Goal: Communication & Community: Share content

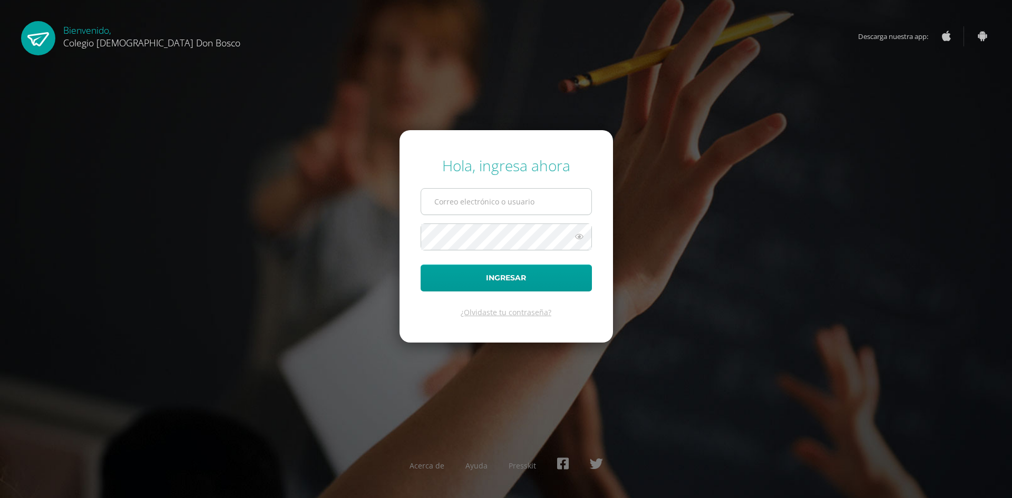
click at [458, 200] on input "text" at bounding box center [506, 202] width 170 height 26
type input "[EMAIL_ADDRESS][DOMAIN_NAME]"
click at [421, 265] on button "Ingresar" at bounding box center [506, 278] width 171 height 27
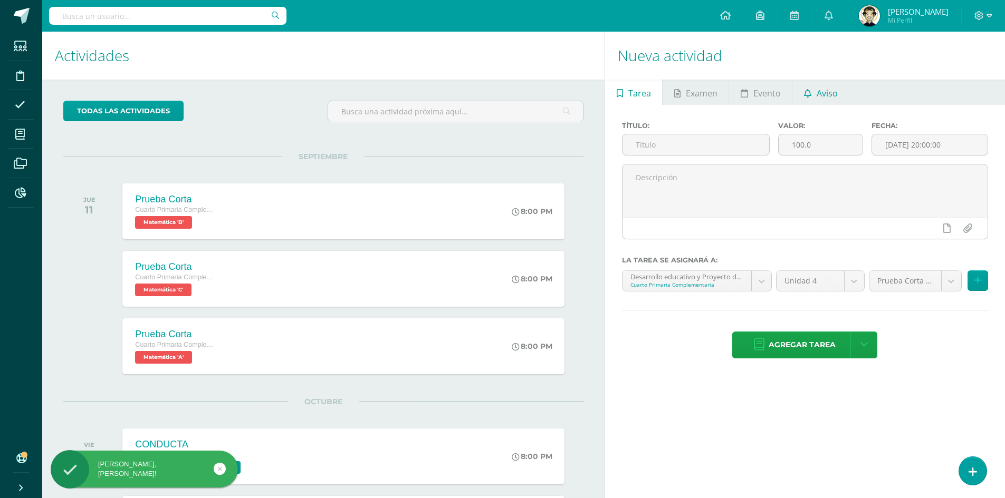
click at [823, 92] on span "Aviso" at bounding box center [826, 93] width 21 height 25
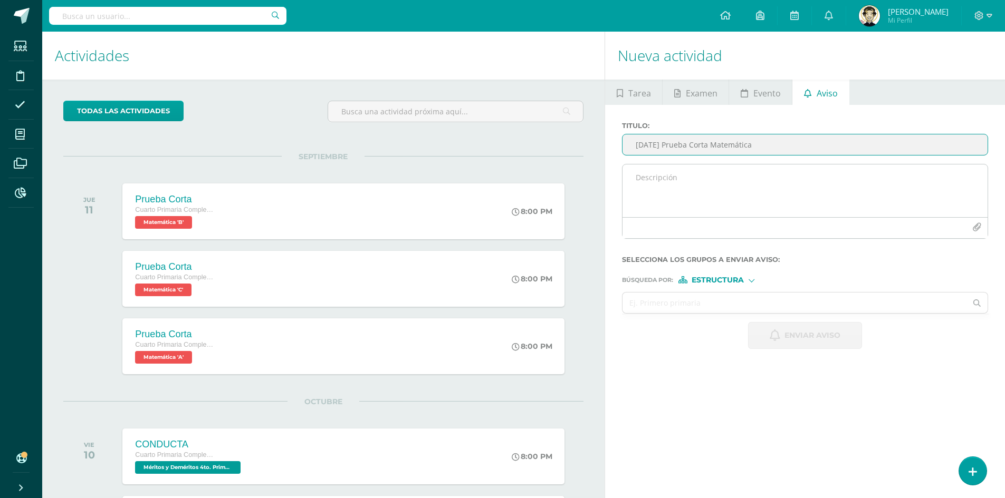
type input "Mañana Prueba Corta Matemática"
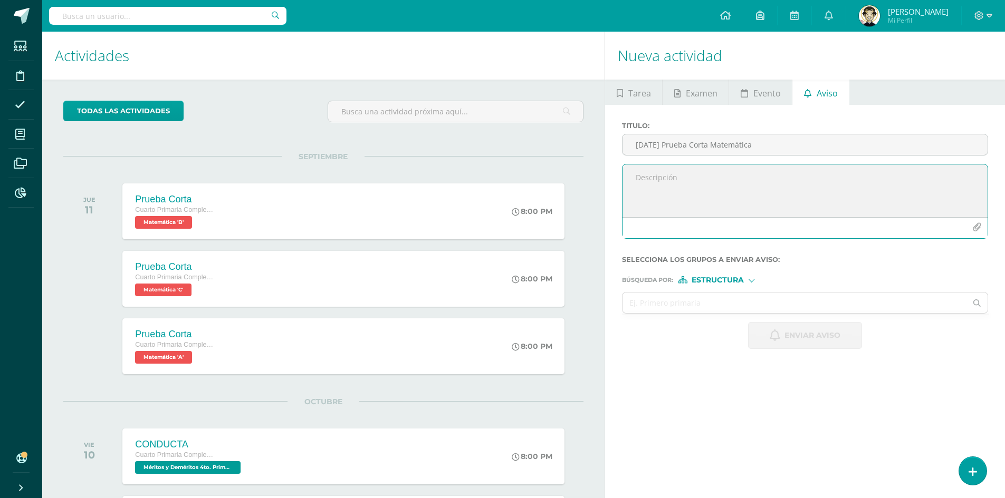
click at [705, 170] on textarea at bounding box center [804, 191] width 365 height 53
type textarea "R"
click at [678, 196] on textarea "Recordatorio de prueba corta matemática, temas a estudiar: 1. Área y perímetro …" at bounding box center [804, 191] width 365 height 53
click at [745, 199] on textarea "Recordatorio de prueba corta matemática, temas a estudiar: 1. Área y perímetro …" at bounding box center [804, 191] width 365 height 53
click at [755, 198] on textarea "Recordatorio de prueba corta matemática, temas a estudiar: 1. Área y perímetro …" at bounding box center [804, 191] width 365 height 53
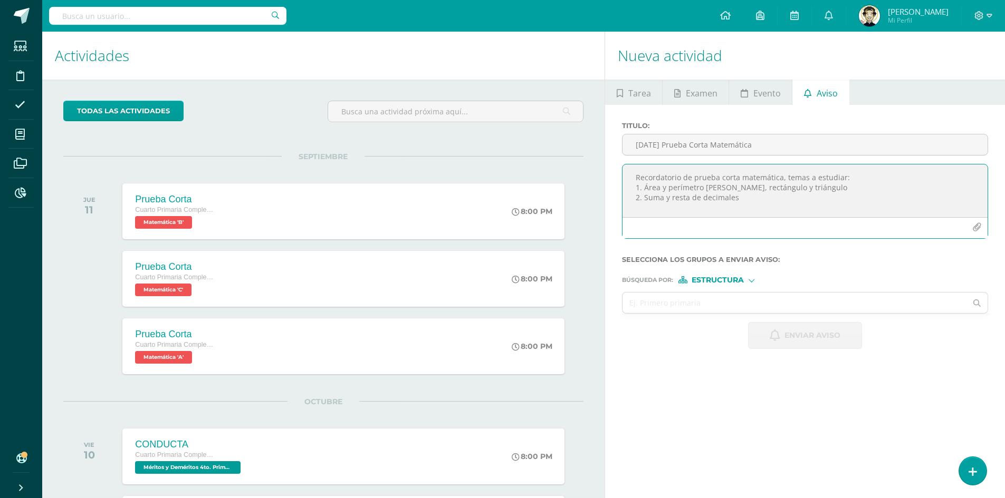
scroll to position [5, 0]
paste textarea "https://www.youtube.com/watch?v=WuT-Ka03i2k"
paste textarea "https://www.youtube.com/watch?v=BYF0DMRAhjY"
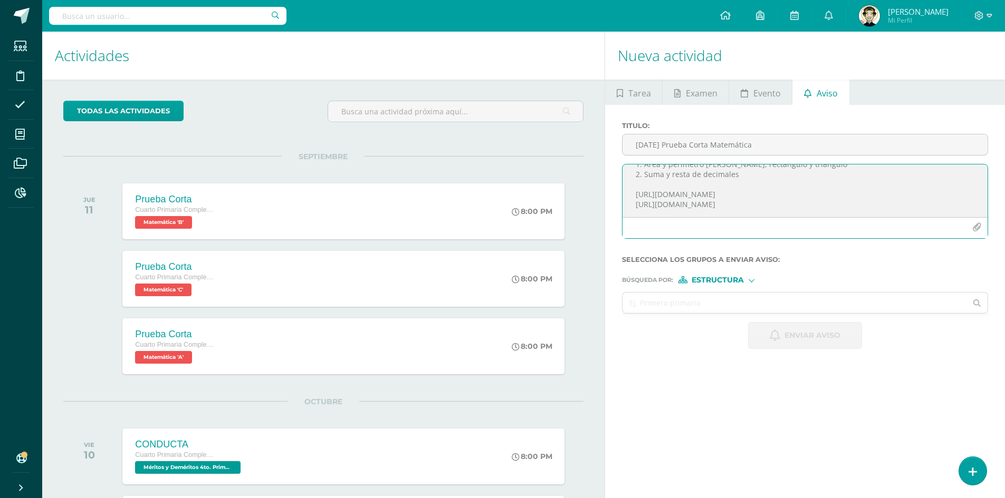
paste textarea "https://www.youtube.com/watch?v=S-P4y9paTPc"
paste textarea "https://www.youtube.com/watch?v=RoaNo9TZ5RI"
paste textarea "https://www.youtube.com/watch?v=BPl5ecBvsiY"
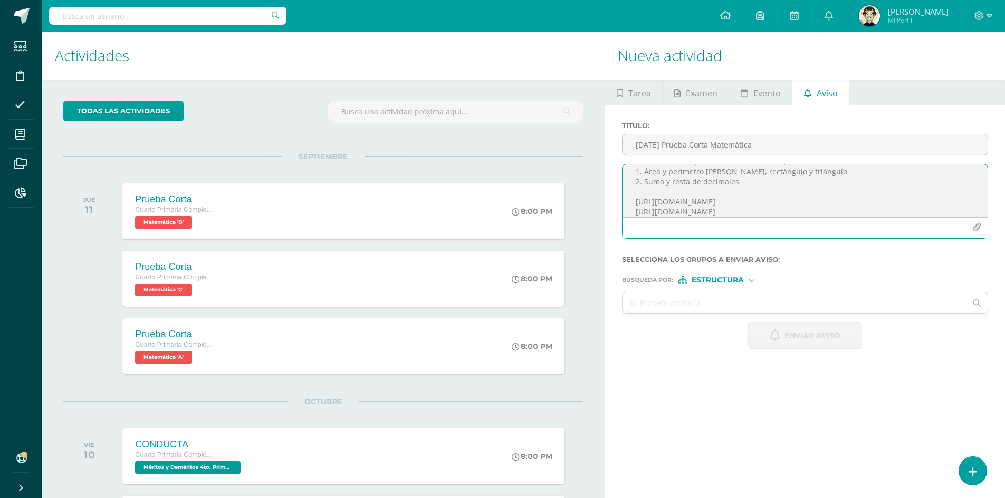
scroll to position [0, 0]
type textarea "Recordatorio de prueba corta matemática, temas a estudiar: 1. Área y perímetro …"
click at [745, 297] on input "text" at bounding box center [794, 303] width 344 height 21
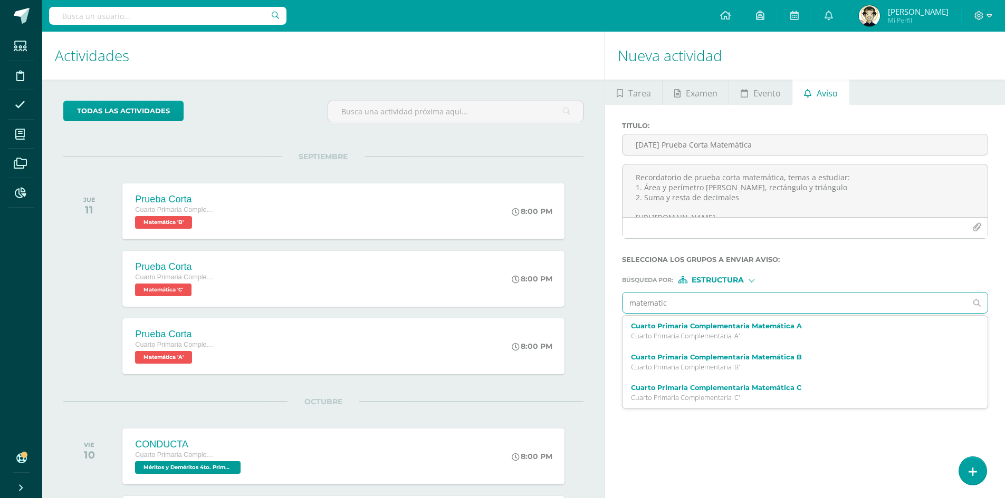
type input "matematica"
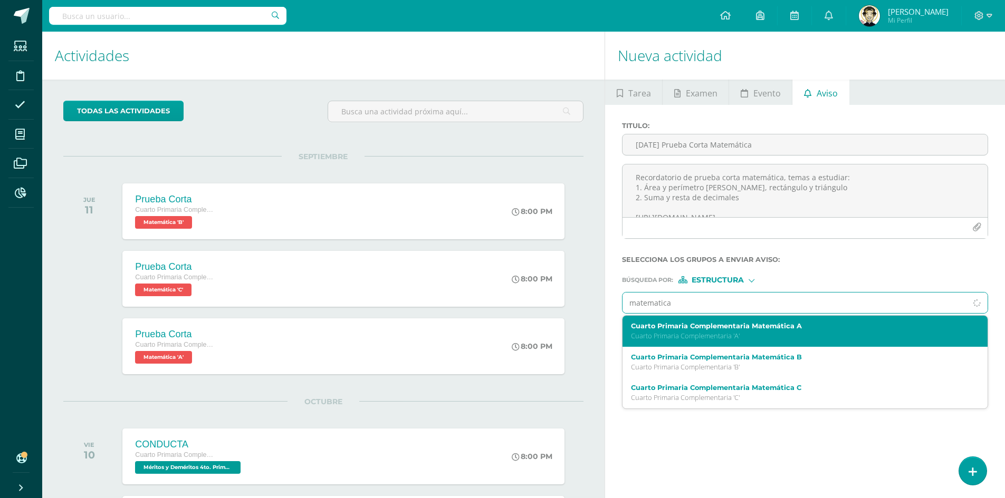
click at [748, 338] on p "Cuarto Primaria Complementaria 'A'" at bounding box center [797, 336] width 333 height 9
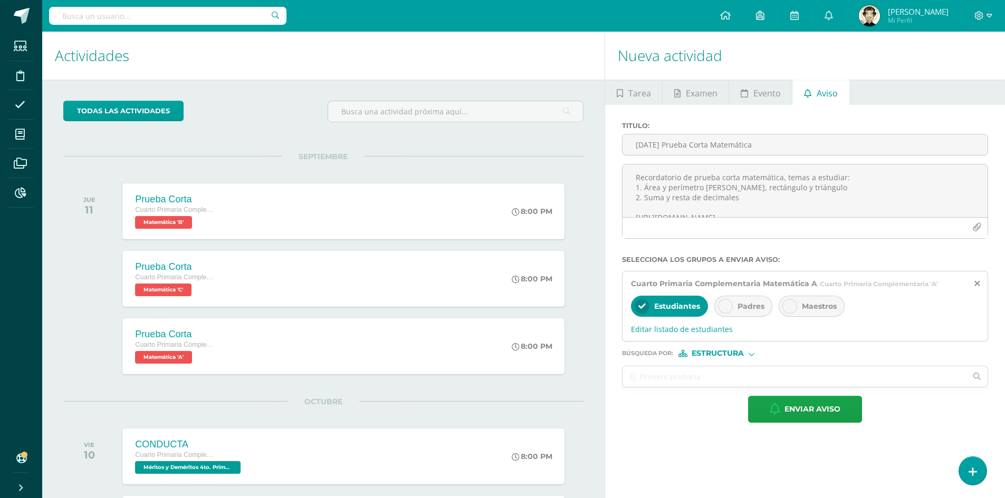
click at [756, 305] on span "Padres" at bounding box center [750, 306] width 27 height 9
click at [729, 381] on input "text" at bounding box center [794, 376] width 344 height 21
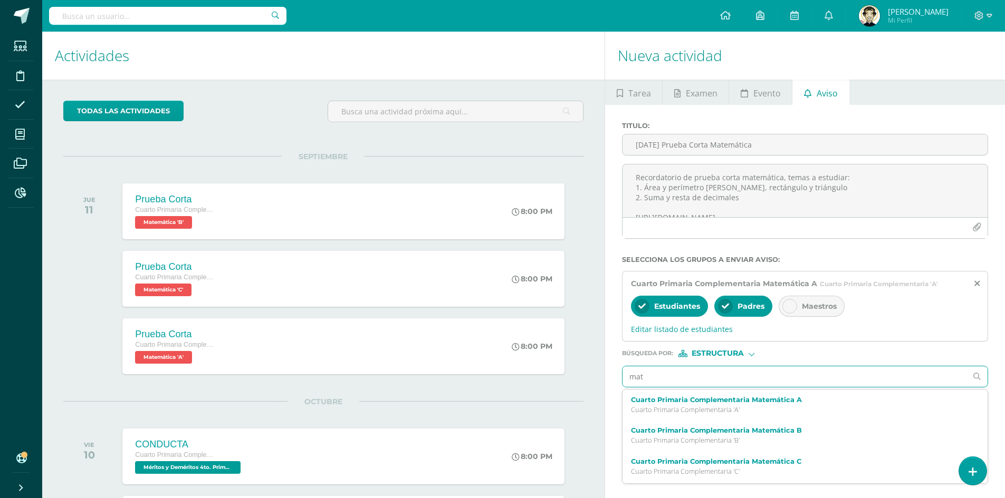
type input "mate"
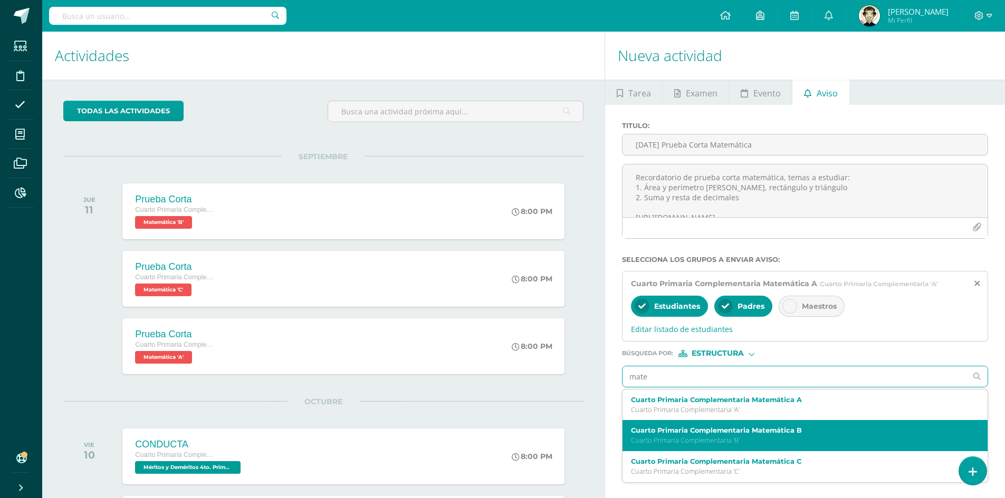
click at [755, 431] on label "Cuarto Primaria Complementaria Matemática B" at bounding box center [797, 431] width 333 height 8
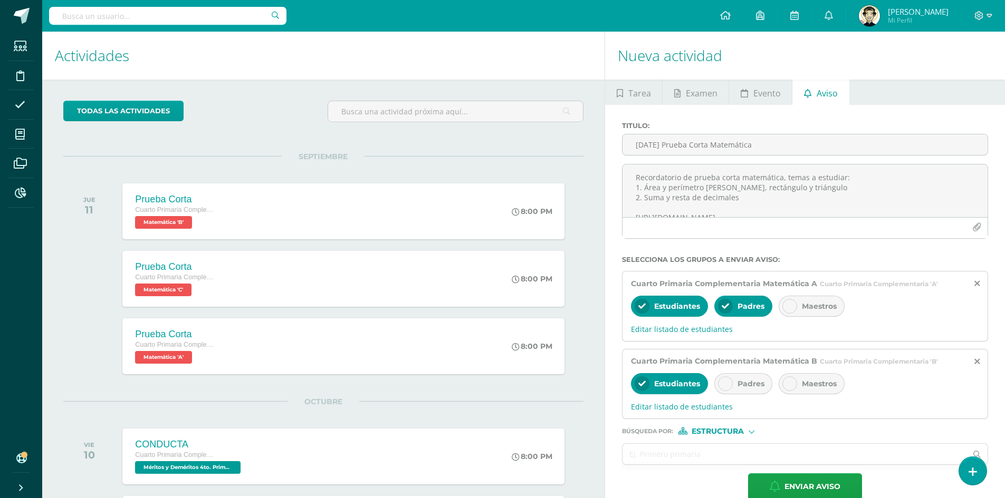
click at [747, 388] on span "Padres" at bounding box center [750, 383] width 27 height 9
click at [704, 460] on input "text" at bounding box center [794, 454] width 344 height 21
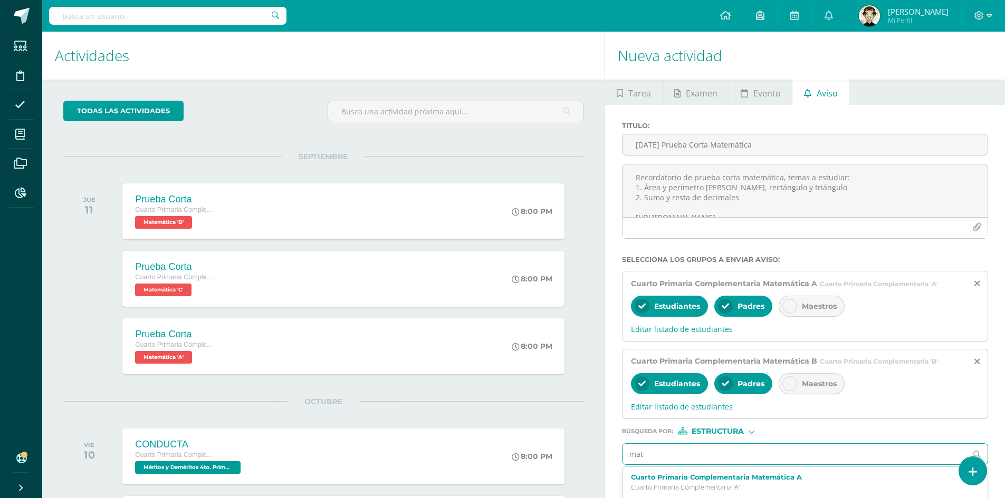
type input "mate"
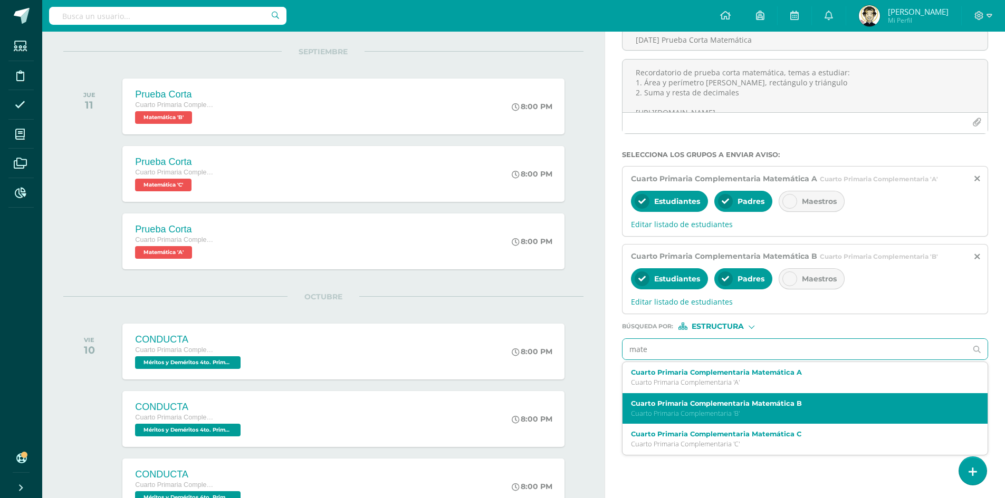
scroll to position [105, 0]
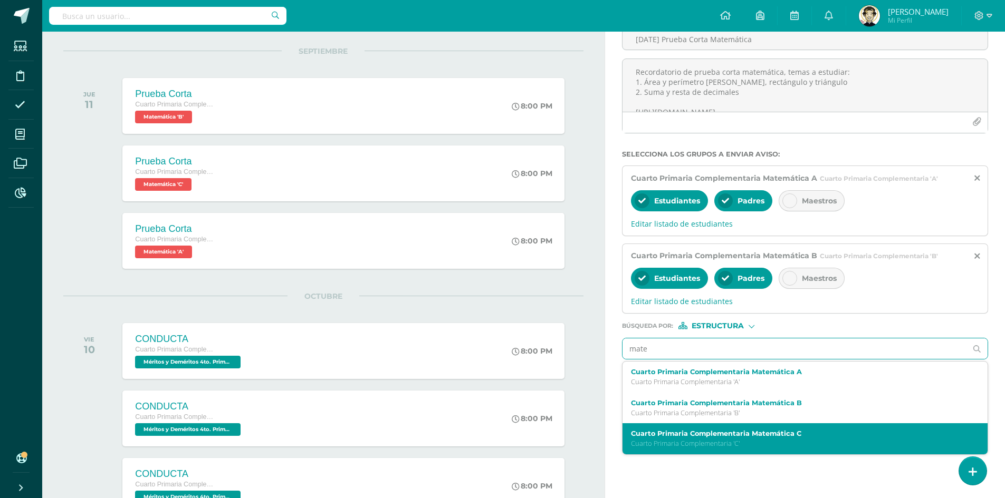
click at [774, 433] on label "Cuarto Primaria Complementaria Matemática C" at bounding box center [797, 434] width 333 height 8
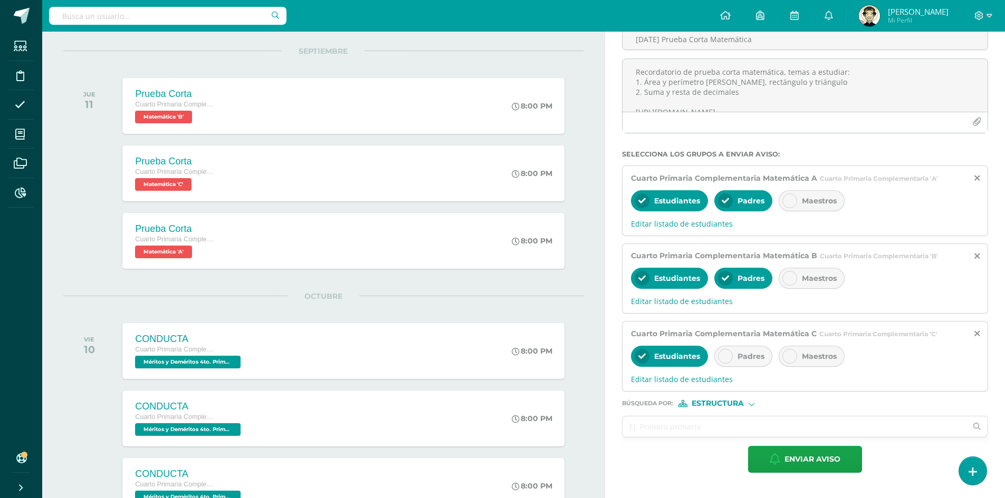
click at [747, 354] on span "Padres" at bounding box center [750, 356] width 27 height 9
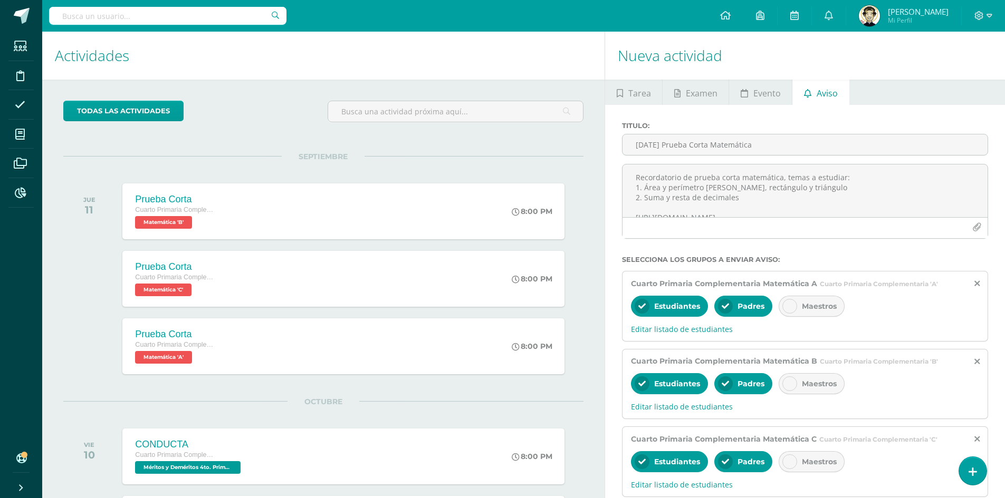
scroll to position [181, 0]
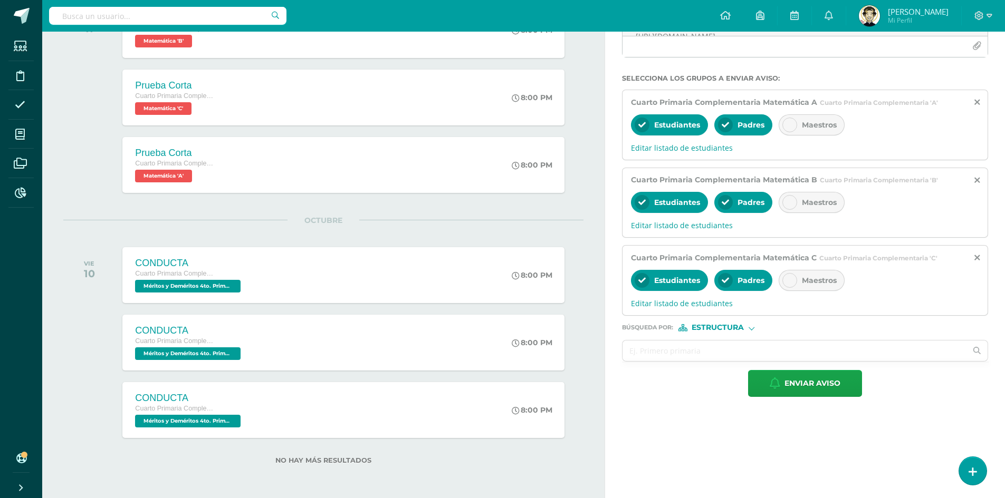
click at [723, 325] on span "Estructura" at bounding box center [717, 328] width 52 height 6
click at [736, 357] on span "Persona" at bounding box center [722, 355] width 38 height 6
click at [717, 351] on input "text" at bounding box center [794, 351] width 344 height 21
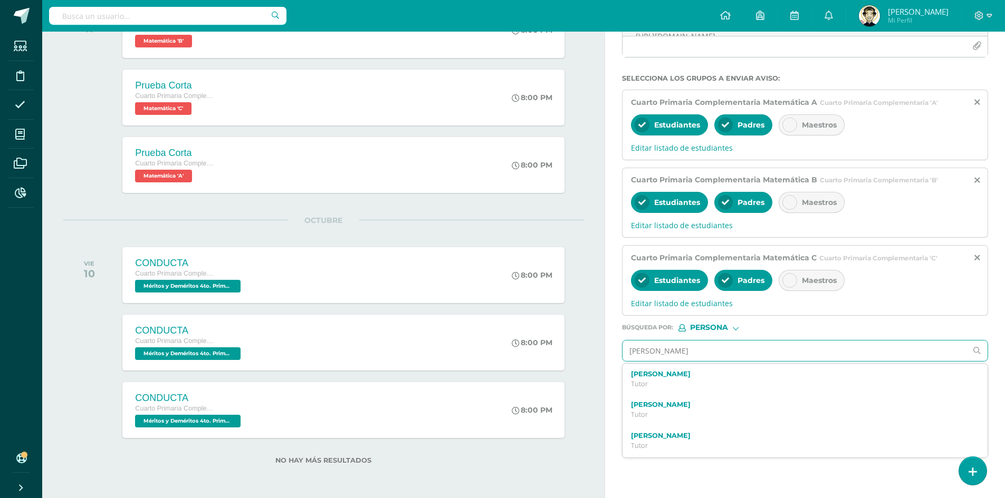
type input "miriam gabriela"
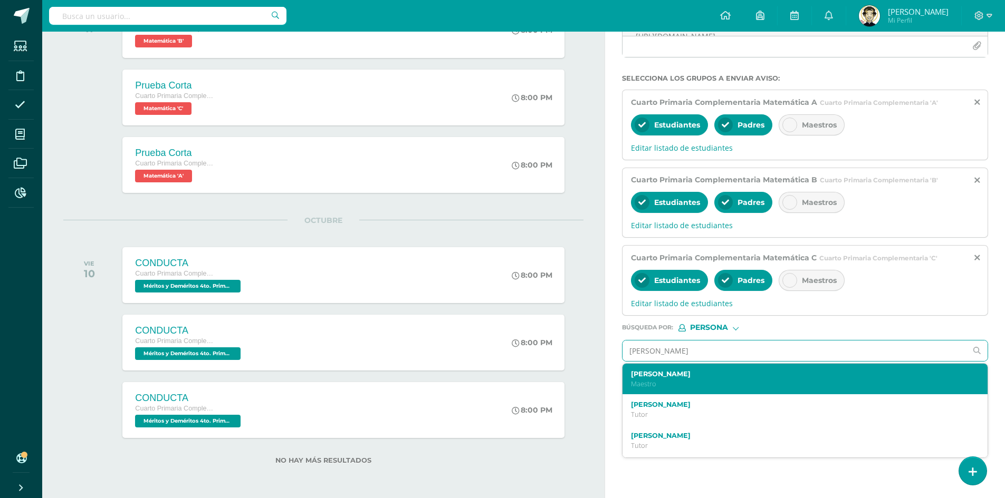
click at [709, 380] on p "Maestro" at bounding box center [797, 384] width 333 height 9
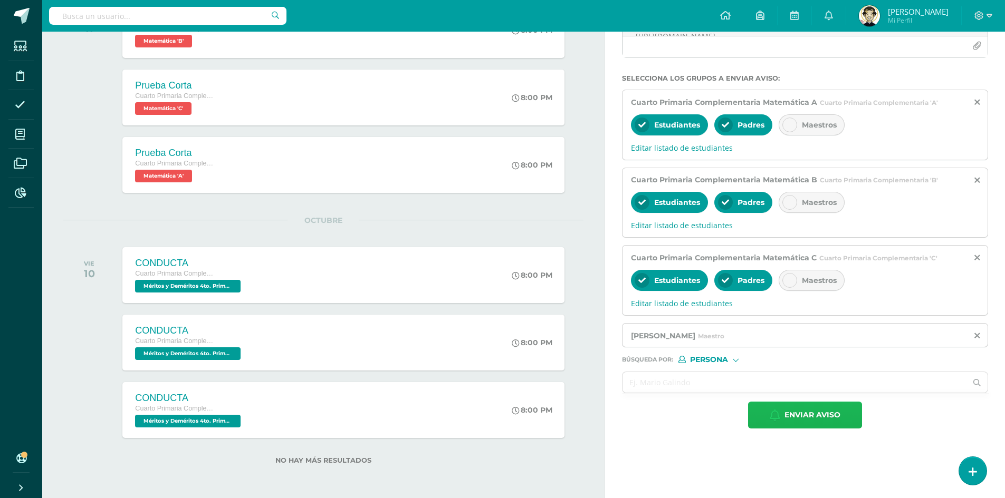
click at [797, 410] on span "Enviar aviso" at bounding box center [812, 415] width 56 height 26
